Goal: Task Accomplishment & Management: Manage account settings

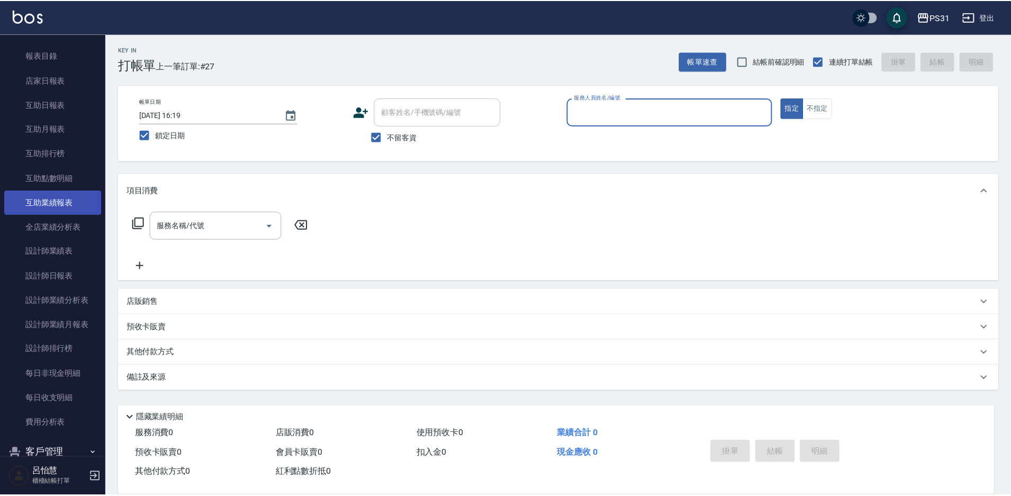
scroll to position [265, 0]
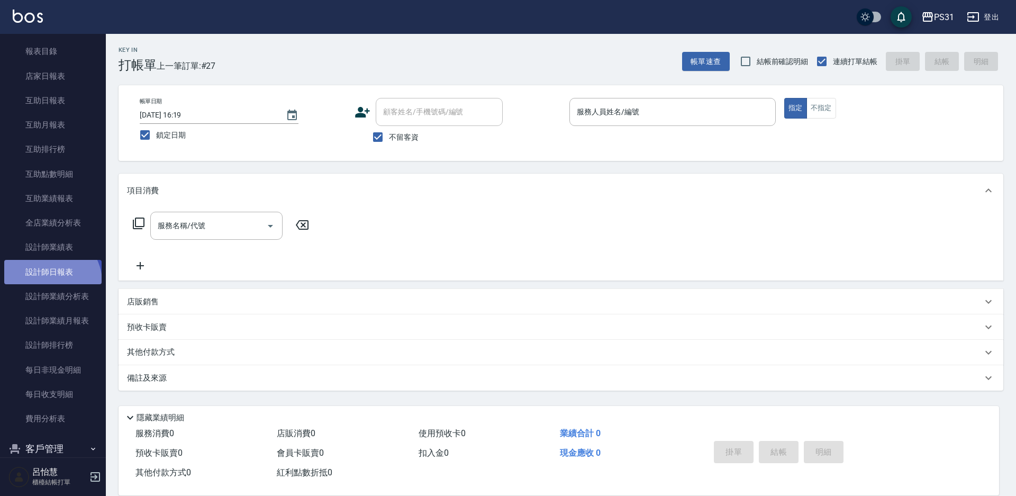
click at [50, 281] on link "設計師日報表" at bounding box center [52, 272] width 97 height 24
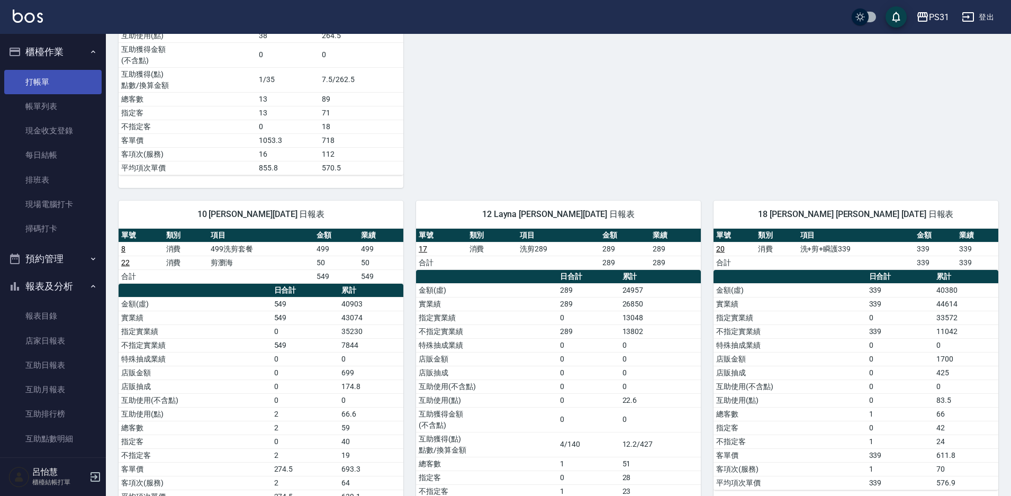
click at [43, 74] on link "打帳單" at bounding box center [52, 82] width 97 height 24
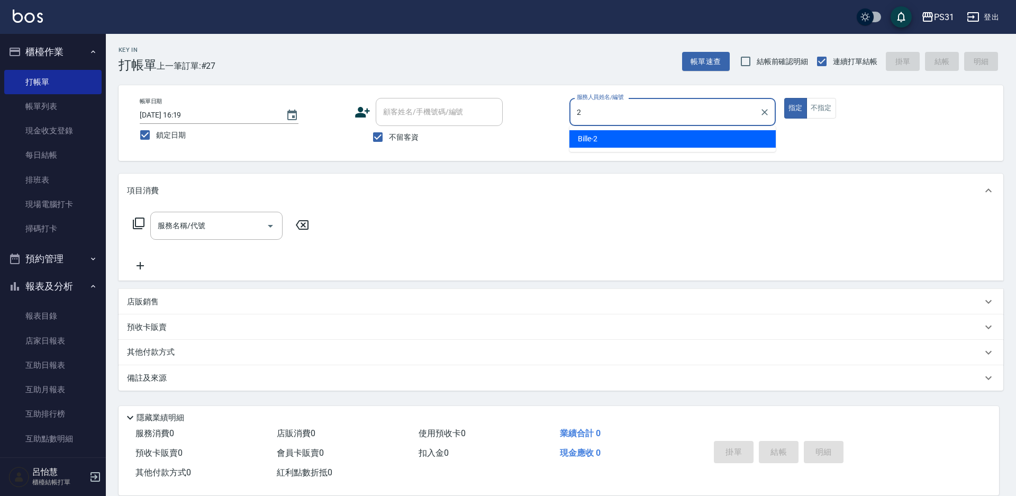
type input "Bille-2"
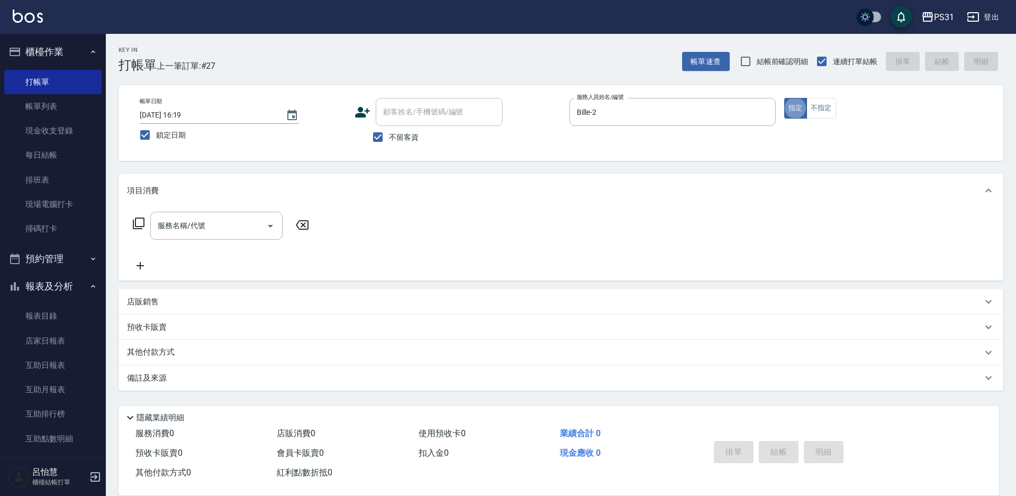
type button "true"
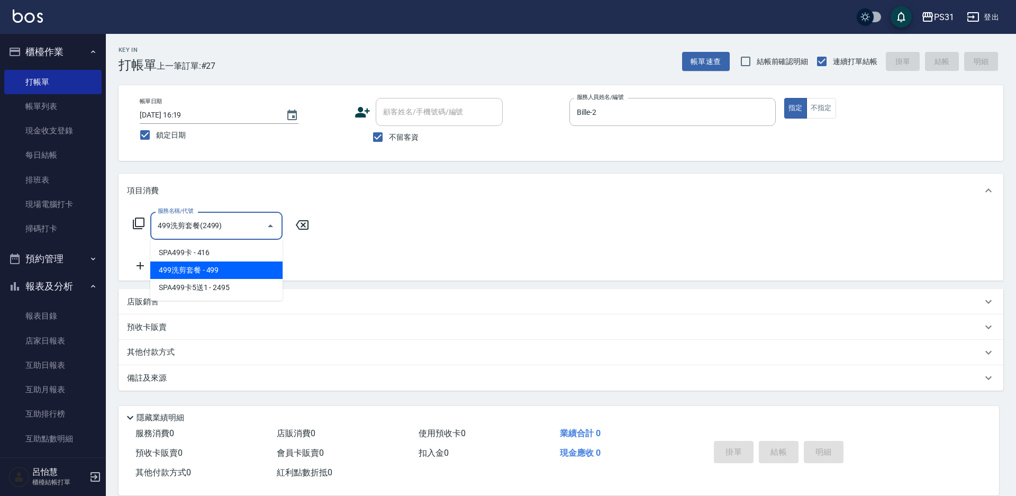
type input "499洗剪套餐(2499)"
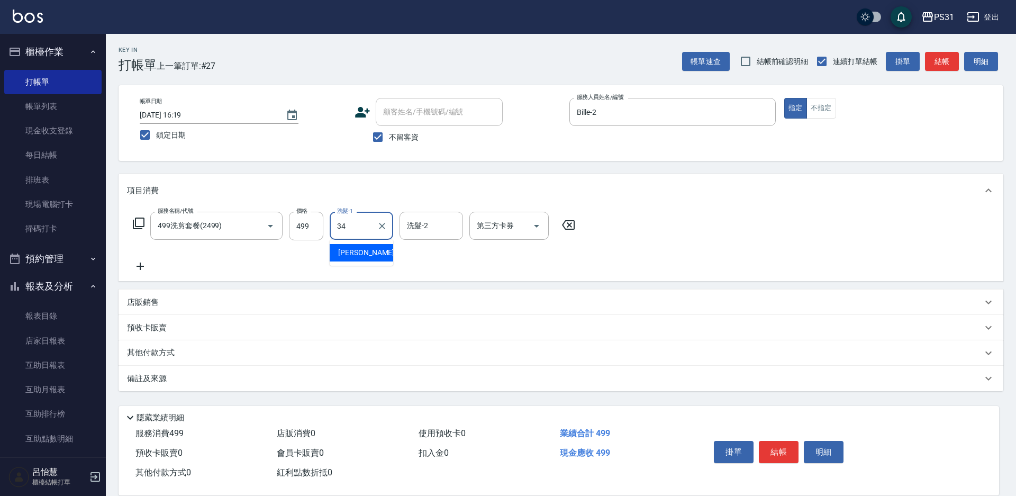
type input "鈺欣-34"
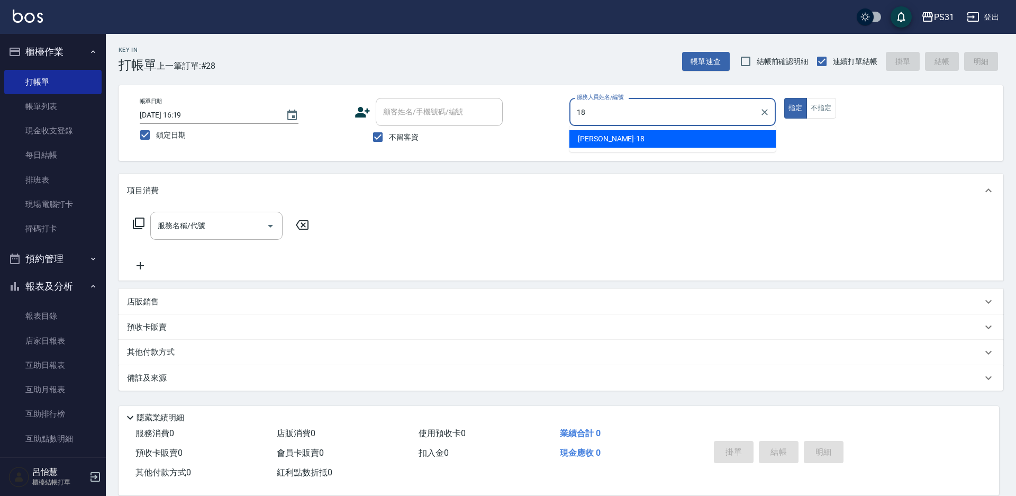
type input "Rita-18"
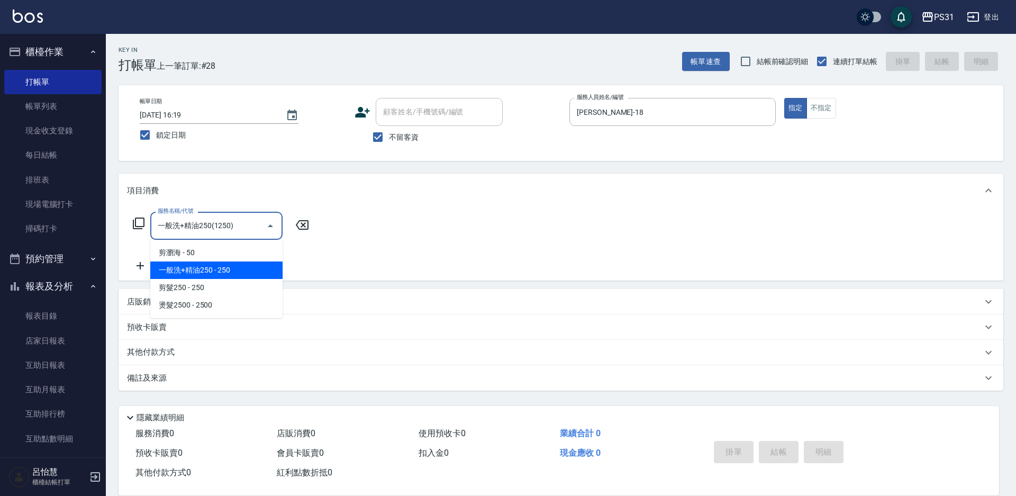
type input "一般洗+精油250(1250)"
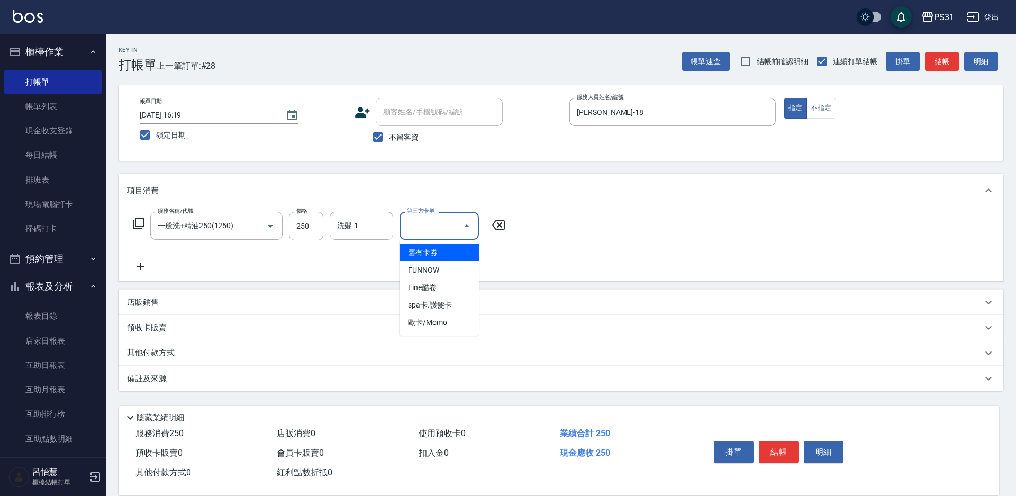
type input "舊有卡券"
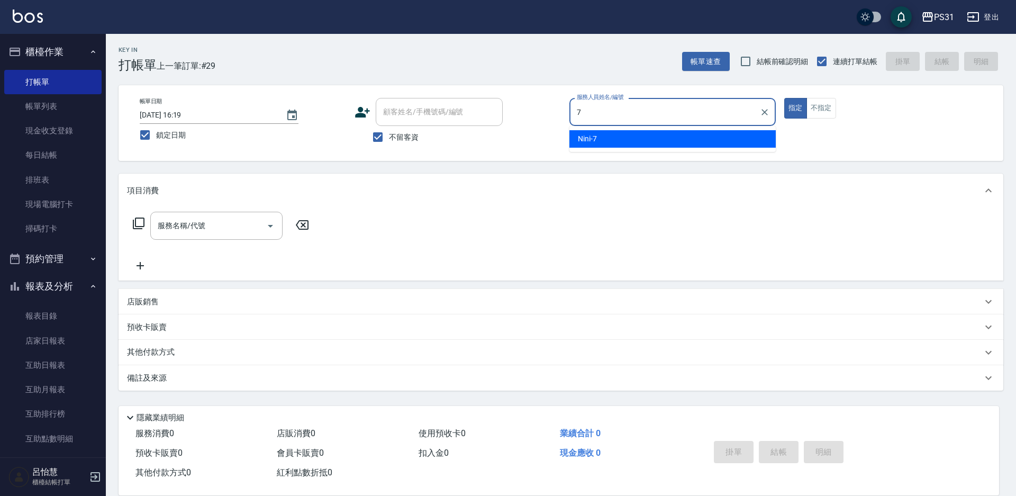
type input "Nini-7"
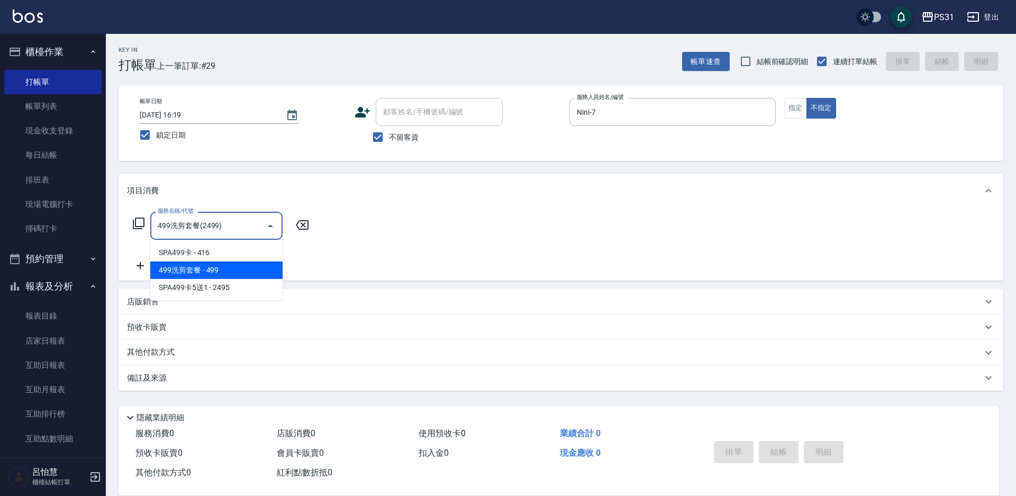
type input "499洗剪套餐(2499)"
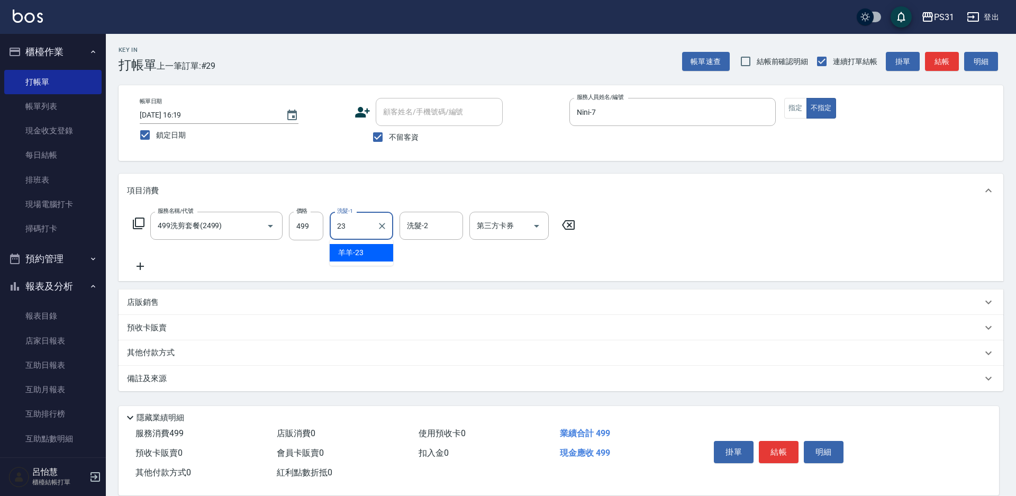
type input "羊羊-23"
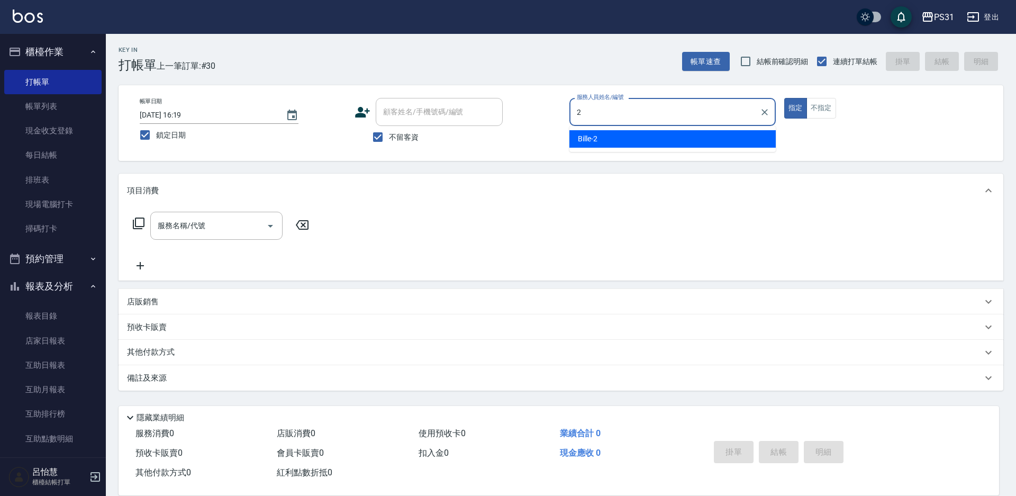
type input "Bille-2"
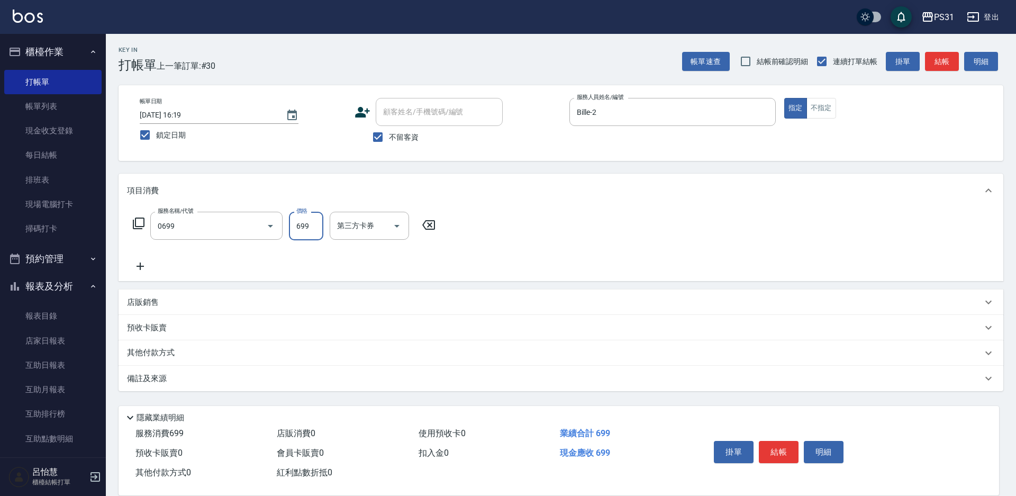
type input "精油699(0699)"
type input "楊諺志-35"
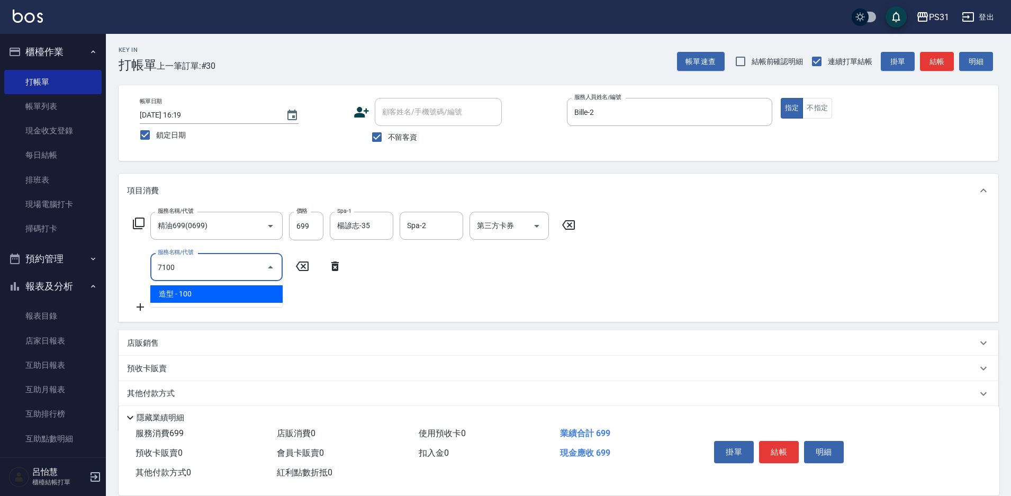
type input "造型(7100)"
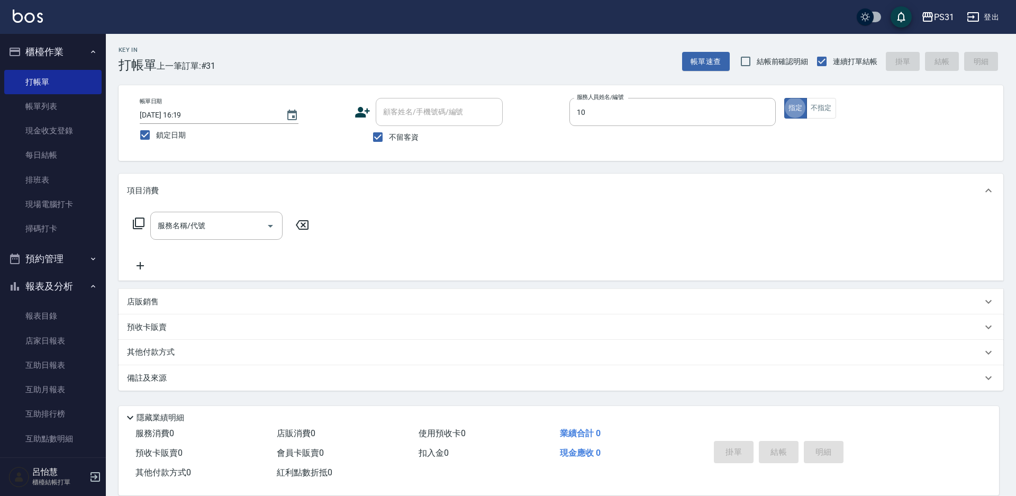
type input "Zhan-10"
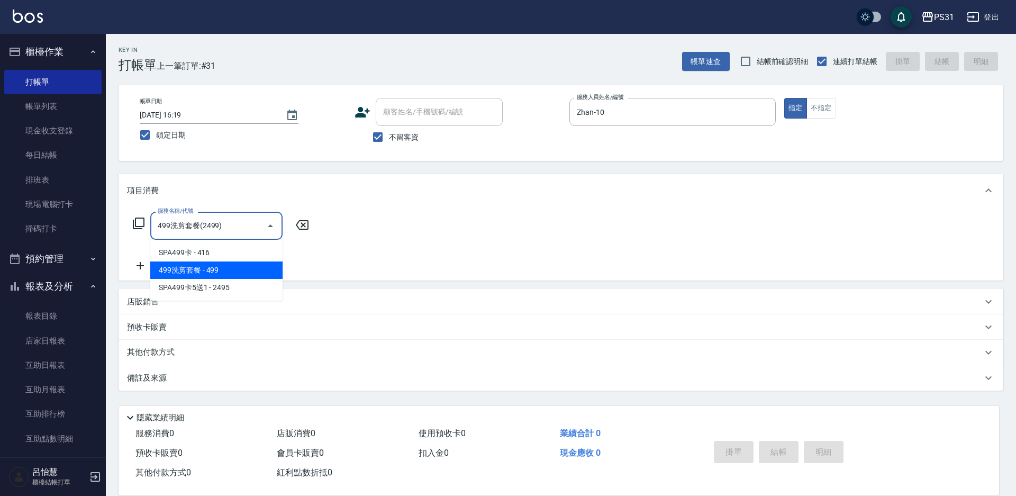
type input "499洗剪套餐(2499)"
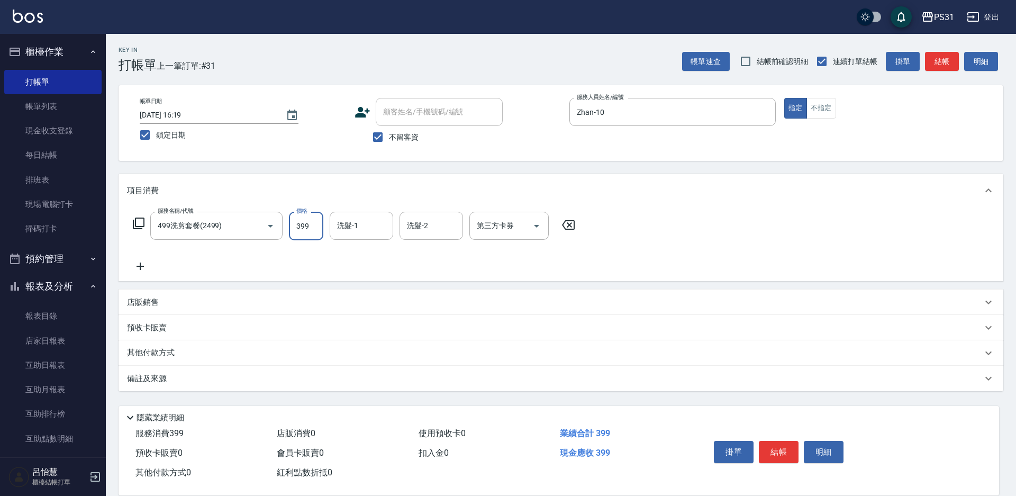
type input "399"
type input "豆豆-43"
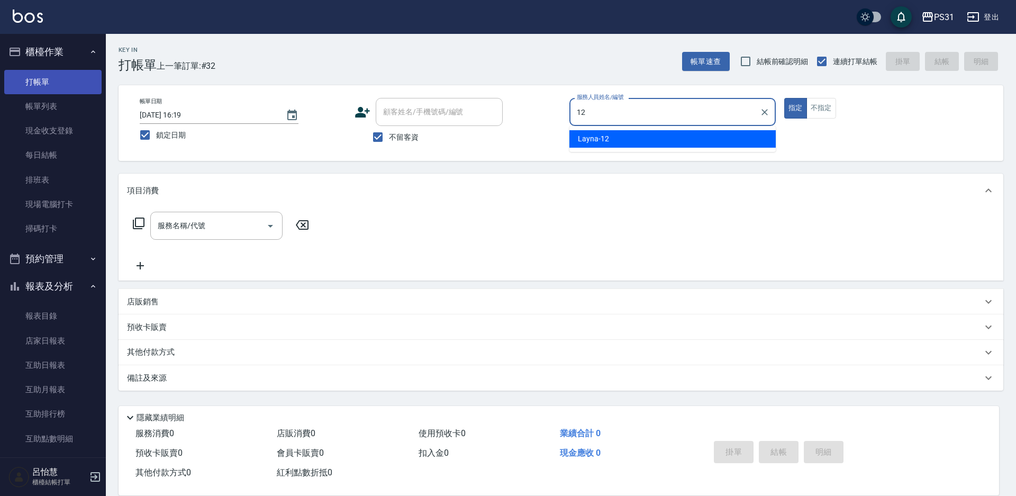
type input "Layna-12"
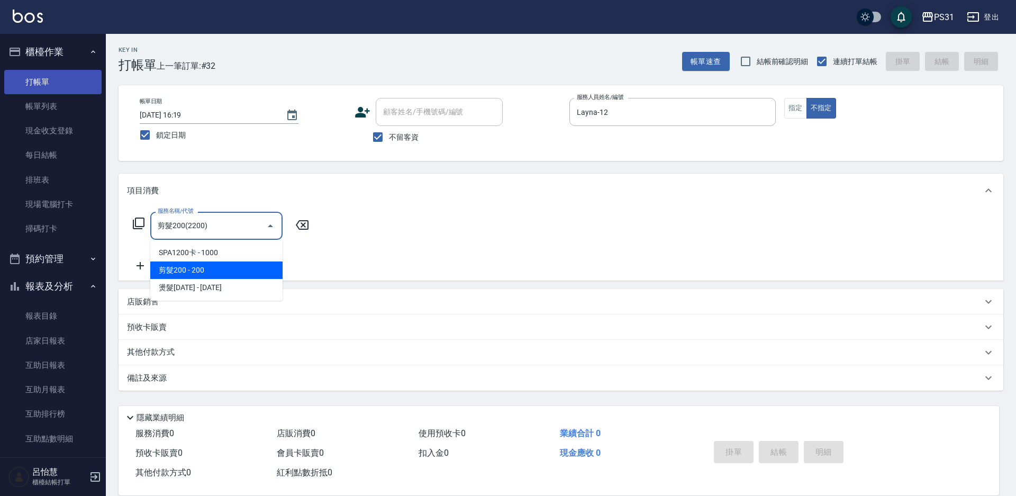
type input "剪髮200(2200)"
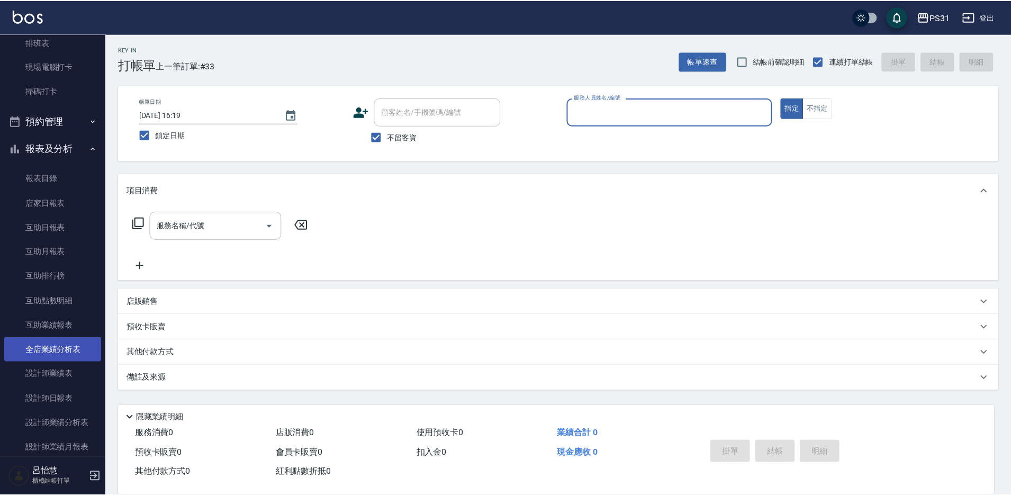
scroll to position [159, 0]
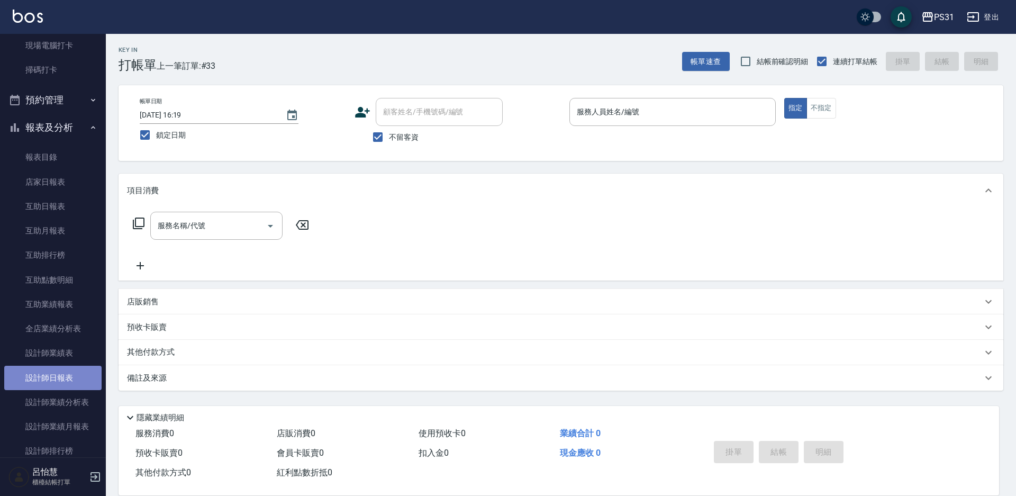
click at [53, 367] on link "設計師日報表" at bounding box center [52, 378] width 97 height 24
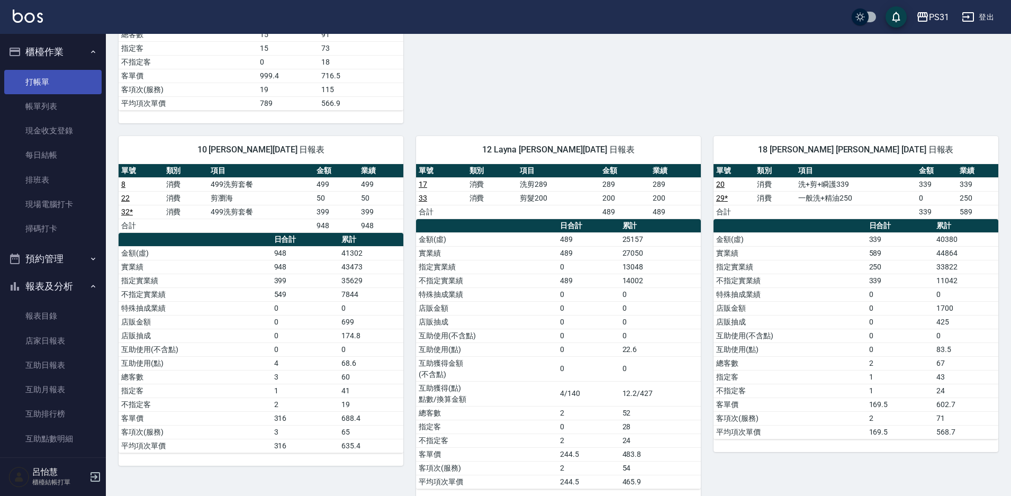
click at [56, 82] on link "打帳單" at bounding box center [52, 82] width 97 height 24
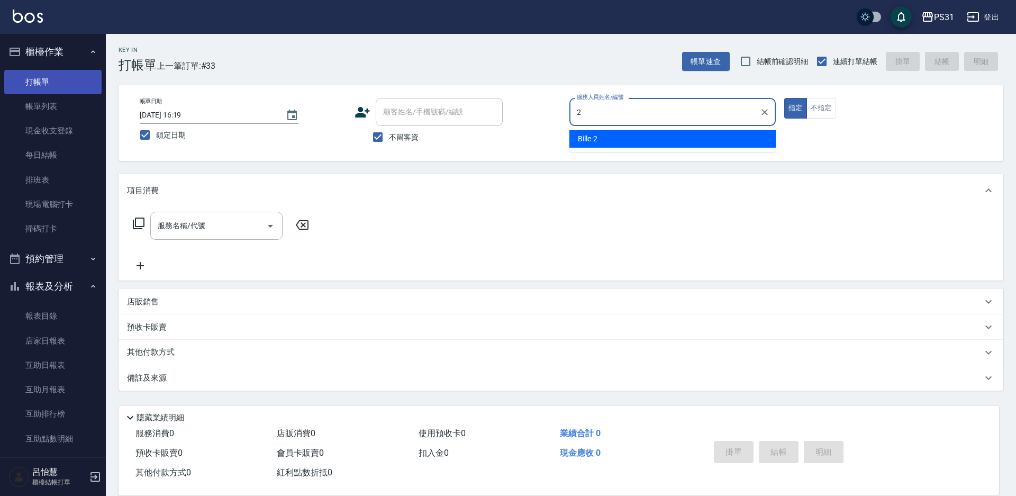
type input "2"
type button "true"
type input "Bille-2"
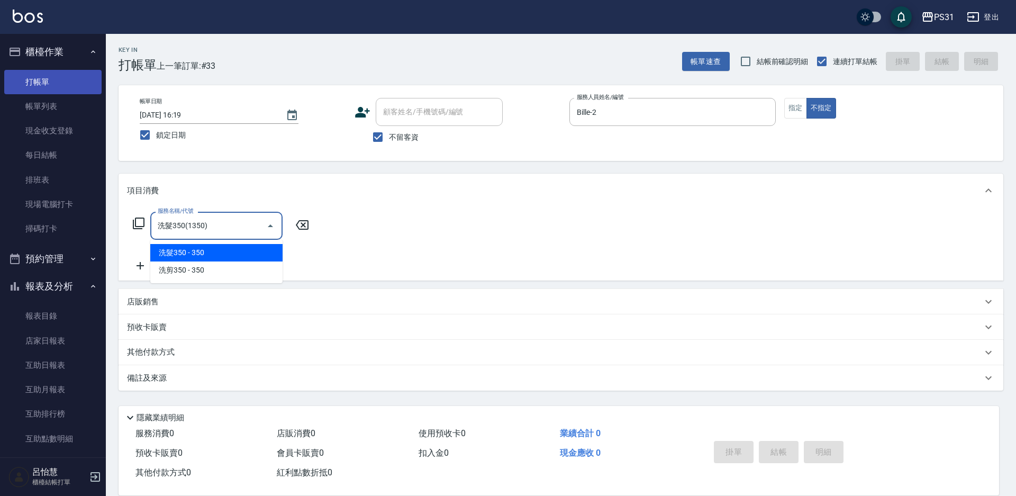
type input "洗髮350(1350)"
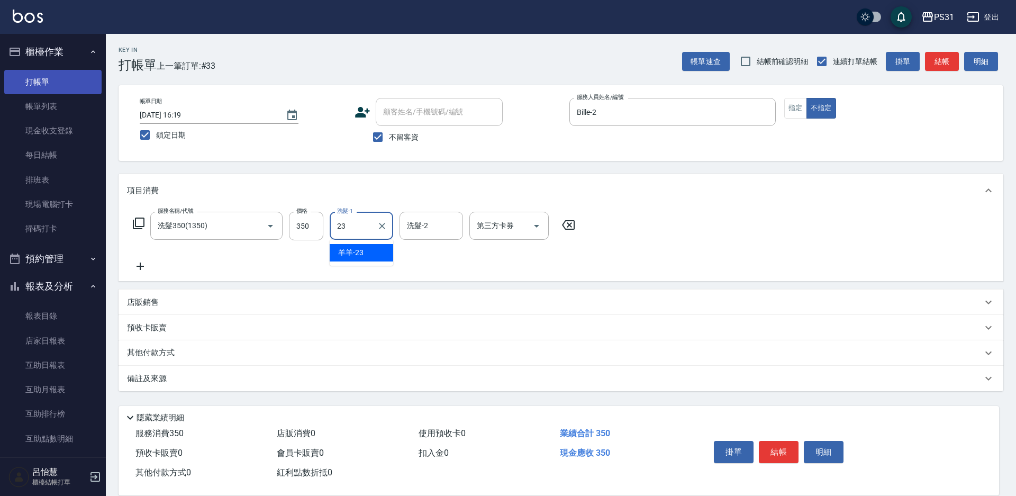
type input "羊羊-23"
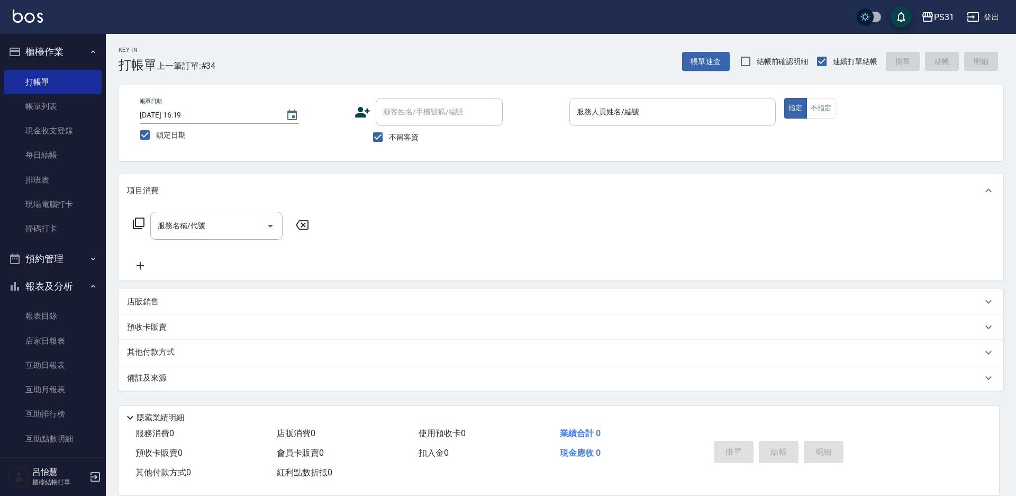
click at [648, 116] on input "服務人員姓名/編號" at bounding box center [672, 112] width 197 height 19
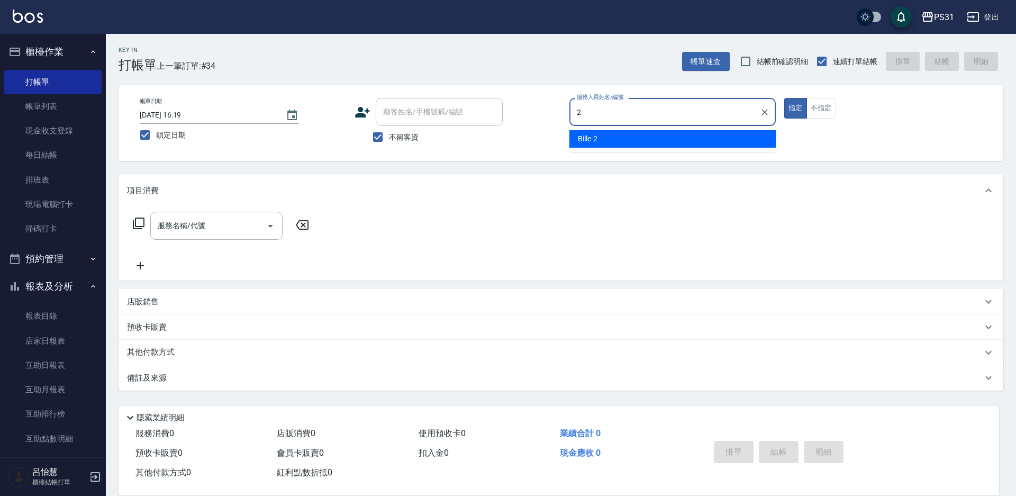
type input "Bille-2"
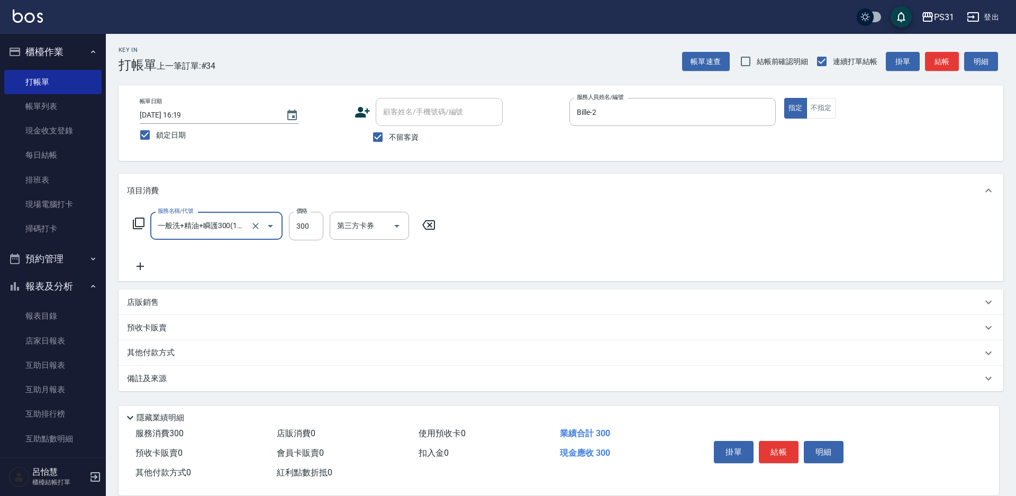
type input "一般洗+精油+瞬護300(1300)"
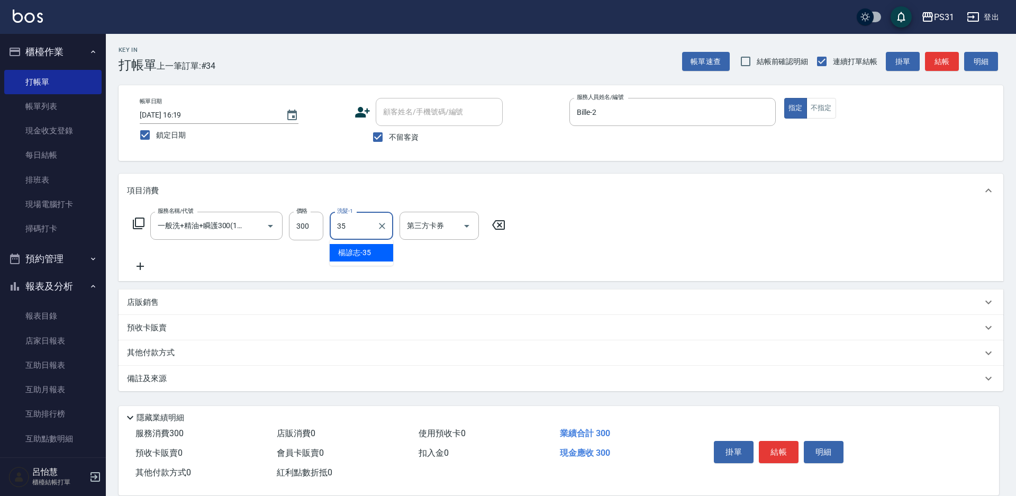
type input "楊諺志-35"
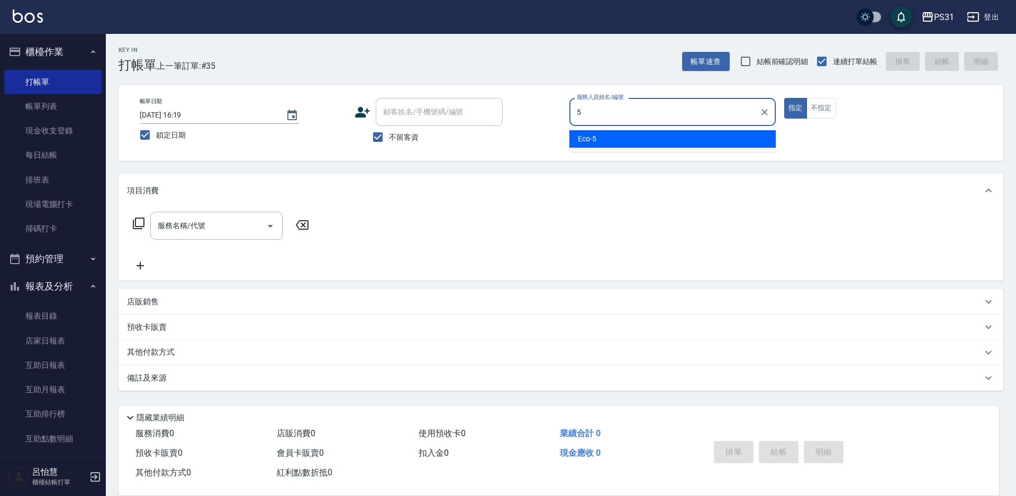
type input "Eco-5"
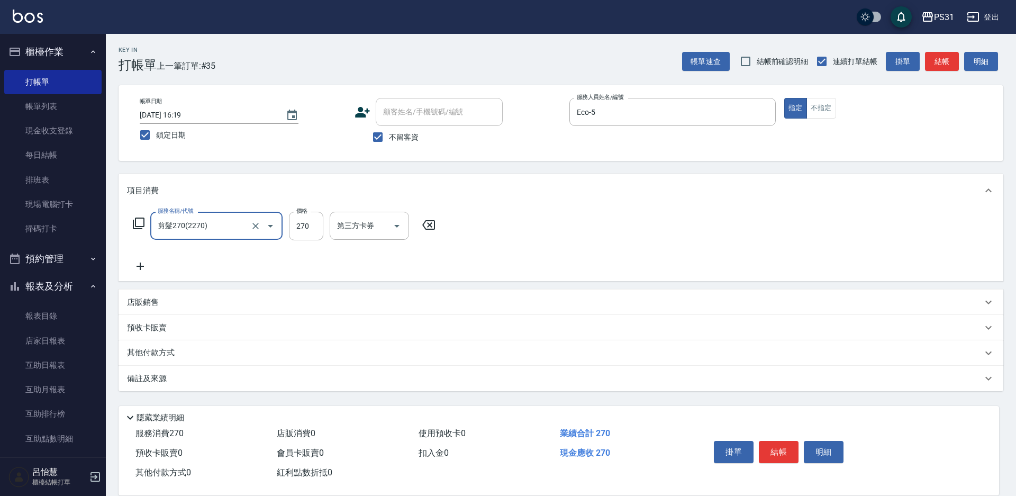
type input "剪髮270(2270)"
type input "300"
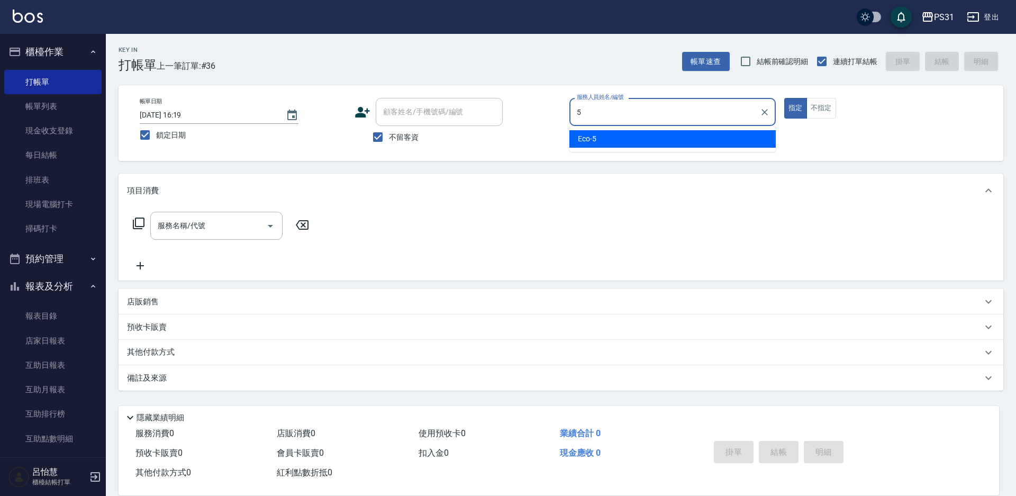
type input "Eco-5"
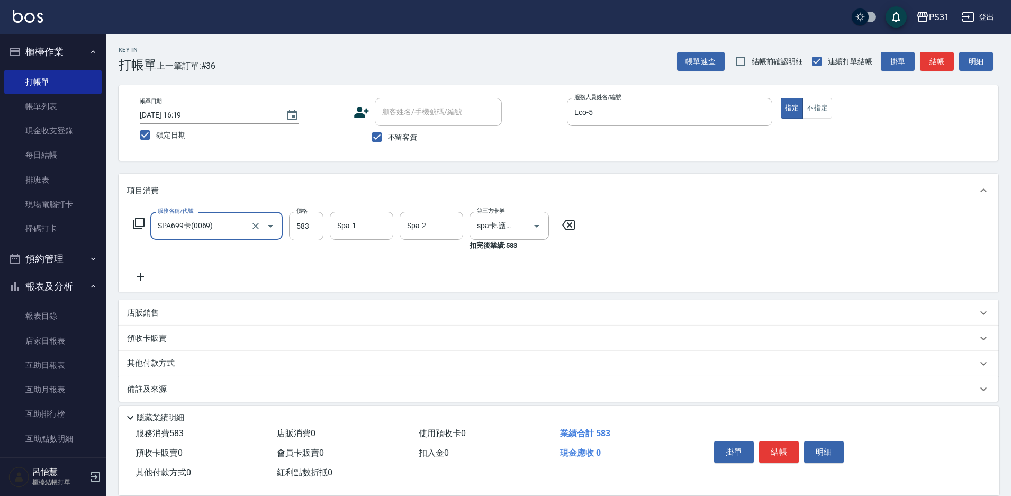
type input "SPA699卡(0069)"
type input "鈺欣-34"
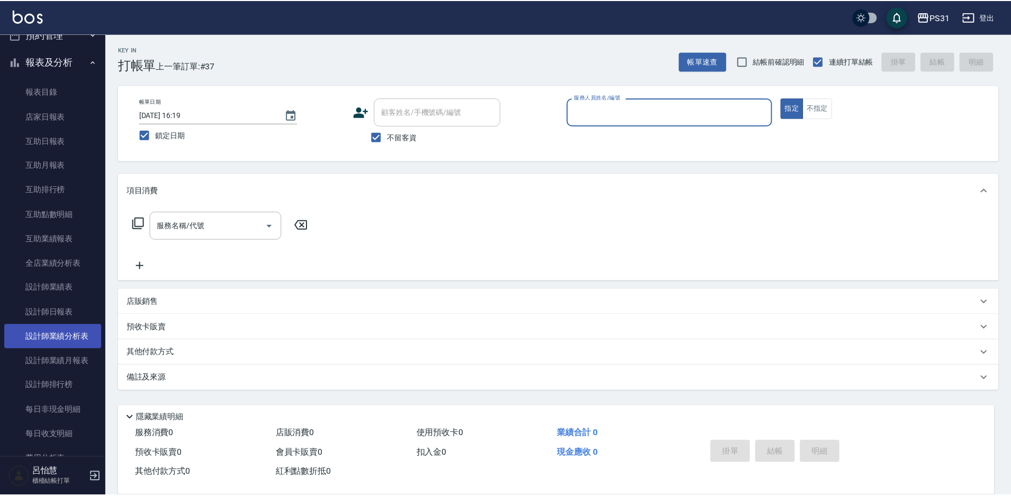
scroll to position [205, 0]
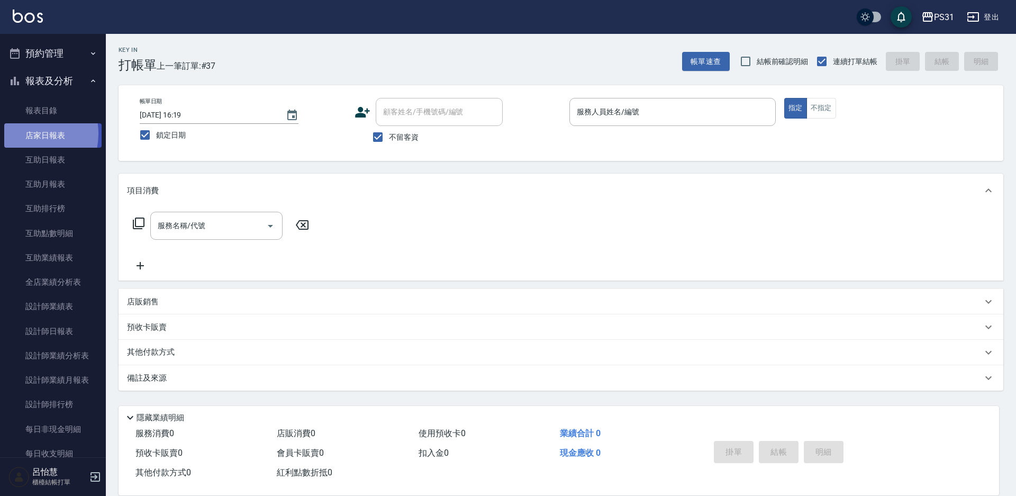
click at [24, 133] on link "店家日報表" at bounding box center [52, 135] width 97 height 24
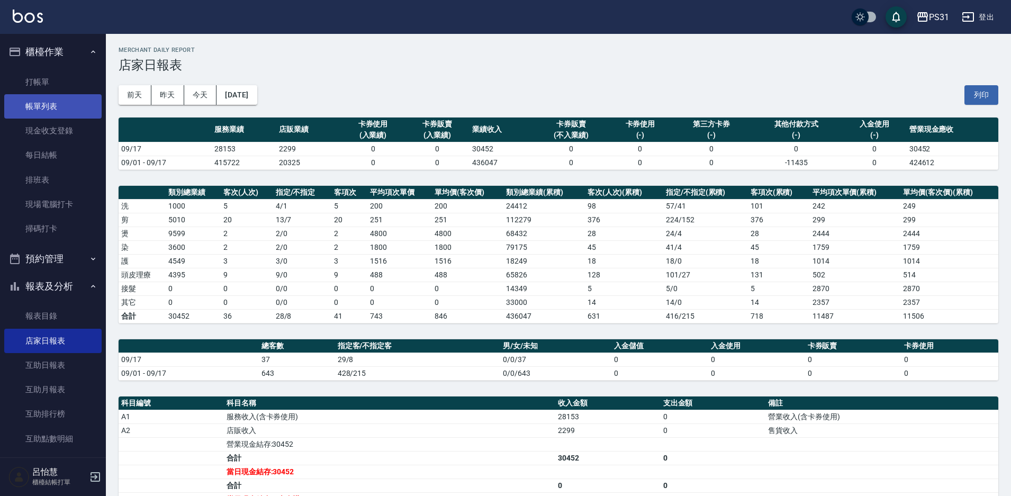
click at [67, 116] on link "帳單列表" at bounding box center [52, 106] width 97 height 24
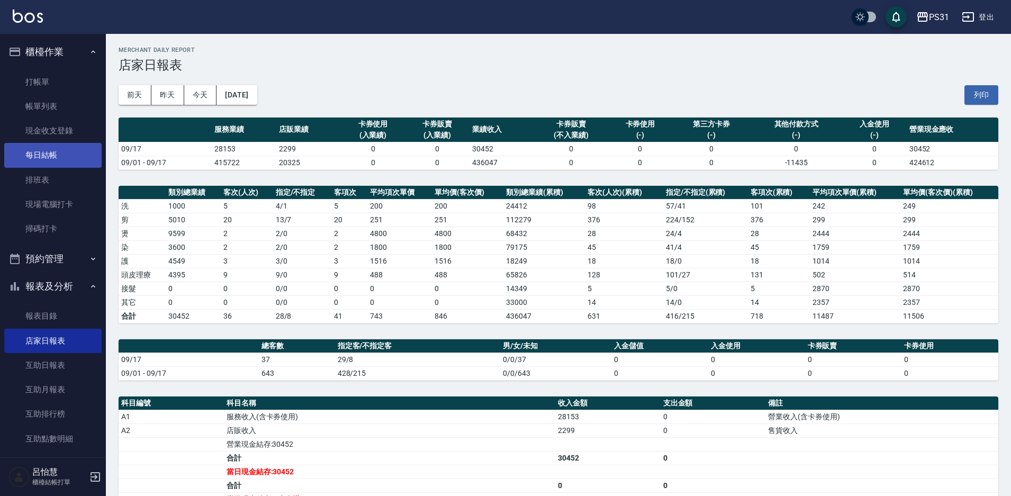
click at [65, 156] on link "每日結帳" at bounding box center [52, 155] width 97 height 24
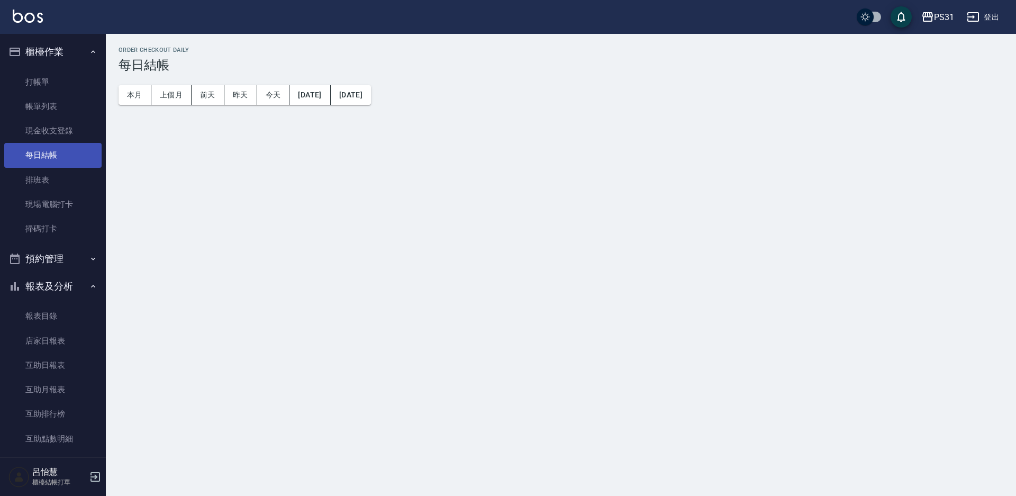
click at [45, 156] on link "每日結帳" at bounding box center [52, 155] width 97 height 24
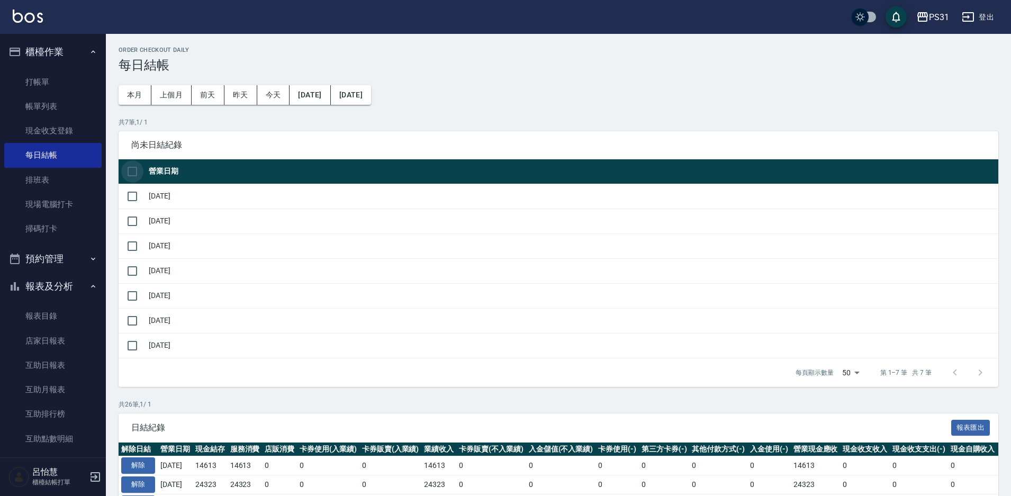
click at [133, 165] on input "checkbox" at bounding box center [132, 171] width 22 height 22
checkbox input "true"
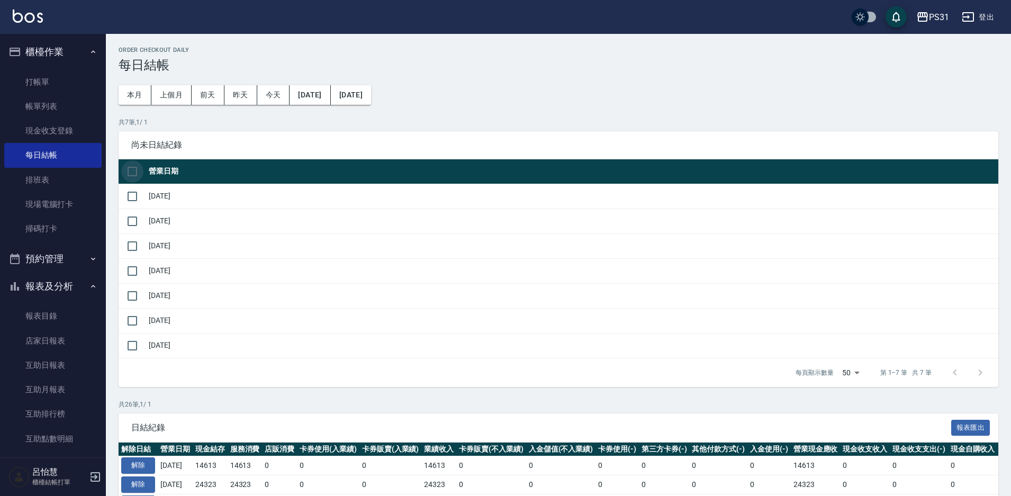
checkbox input "true"
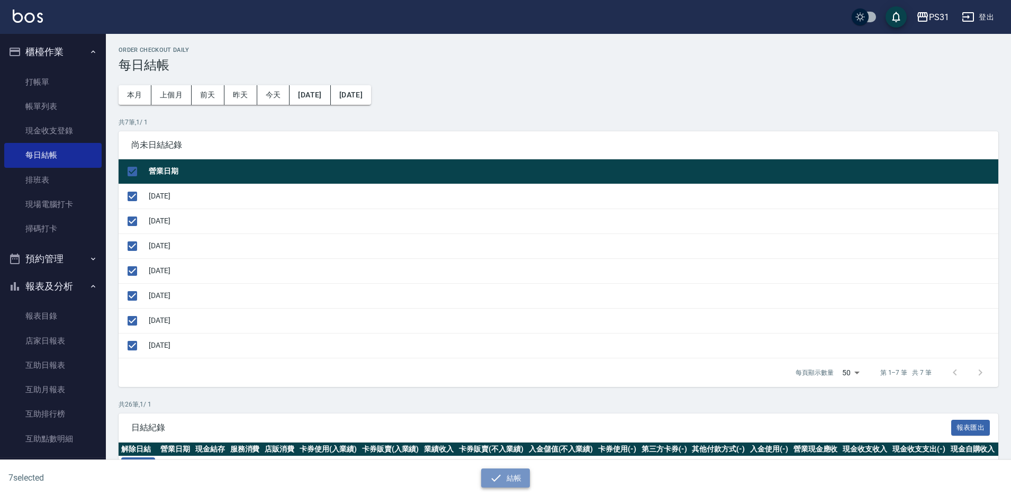
click at [520, 485] on button "結帳" at bounding box center [505, 478] width 49 height 20
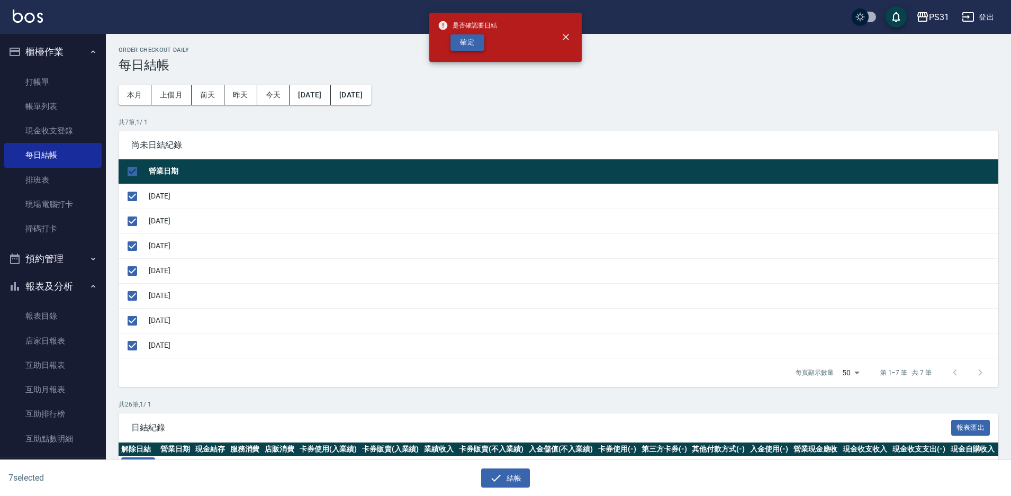
click at [457, 48] on button "確定" at bounding box center [467, 42] width 34 height 16
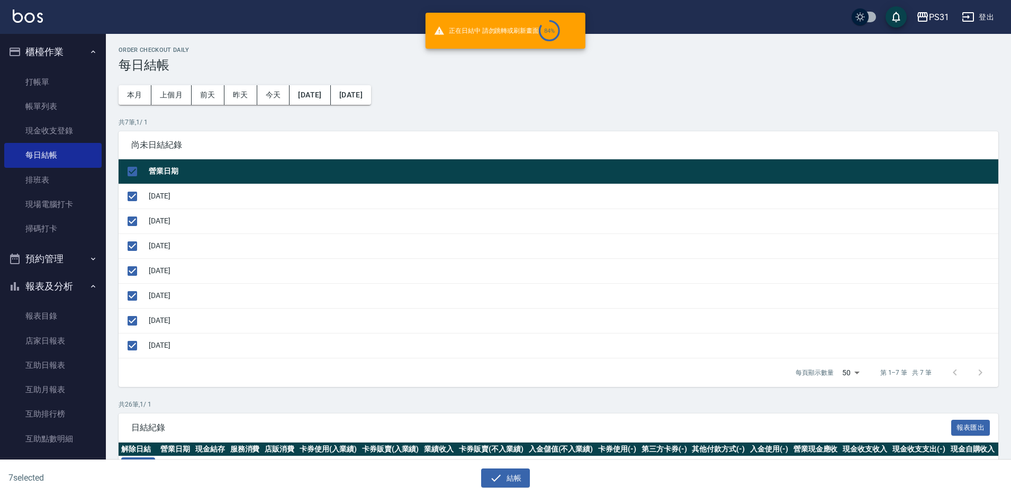
checkbox input "false"
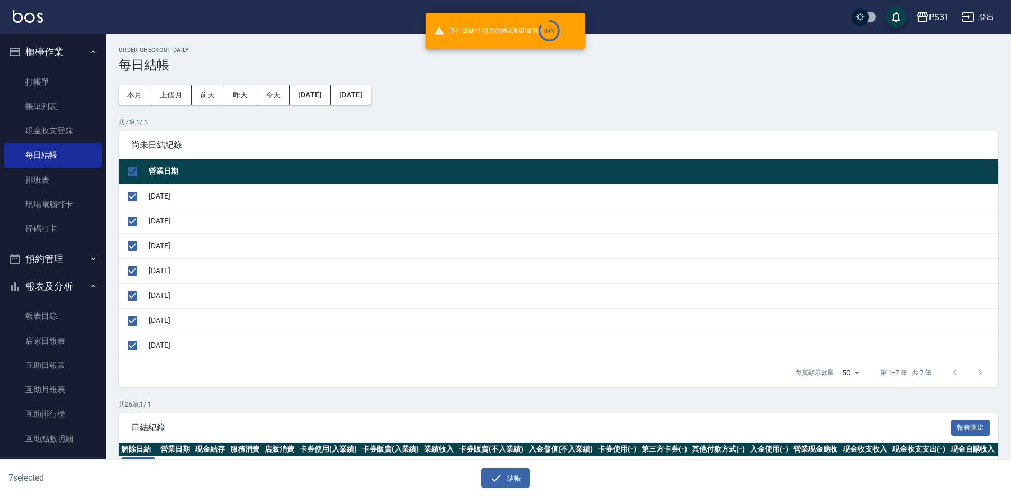
checkbox input "false"
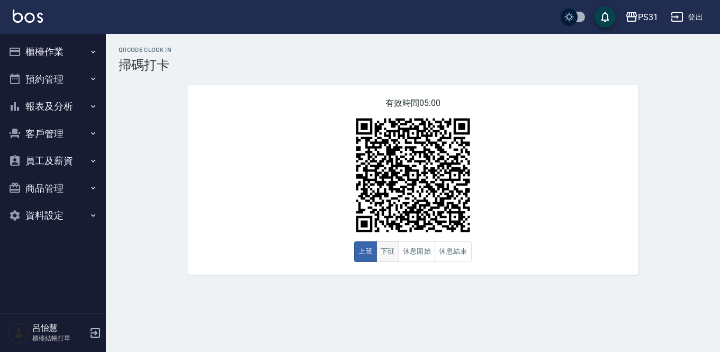
click at [380, 257] on button "下班" at bounding box center [387, 251] width 23 height 21
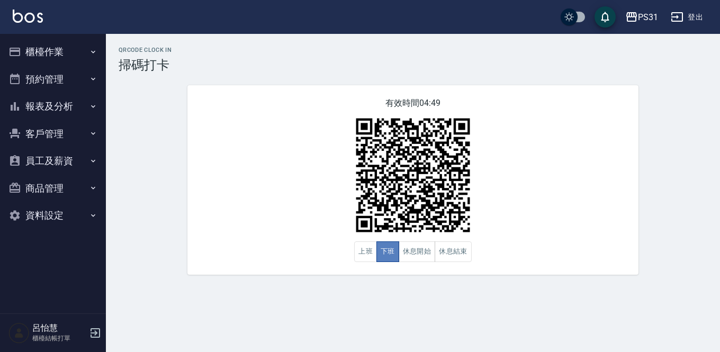
click at [392, 247] on button "下班" at bounding box center [387, 251] width 23 height 21
click at [392, 262] on button "下班" at bounding box center [387, 251] width 23 height 21
